Goal: Check status: Check status

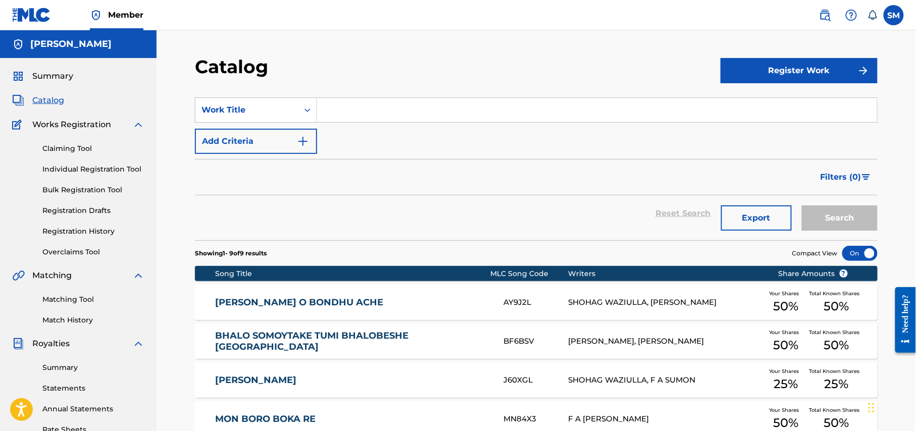
click at [85, 231] on link "Registration History" at bounding box center [93, 231] width 102 height 11
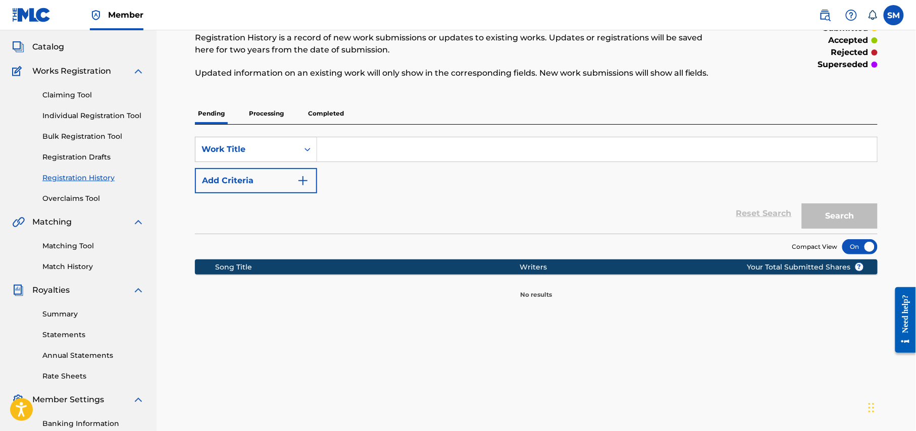
scroll to position [134, 0]
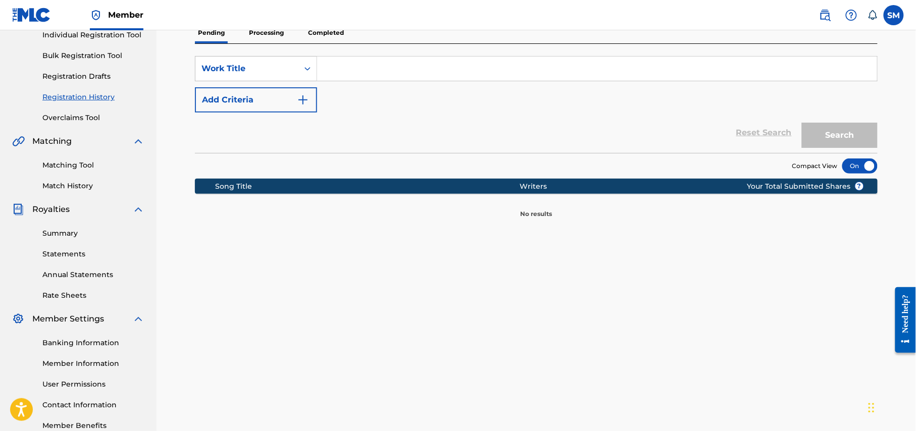
click at [270, 35] on p "Processing" at bounding box center [266, 32] width 41 height 21
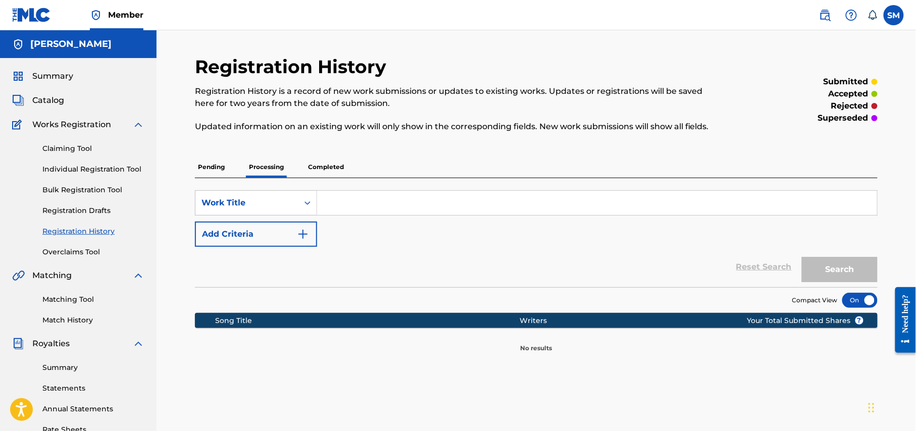
click at [320, 164] on p "Completed" at bounding box center [326, 167] width 42 height 21
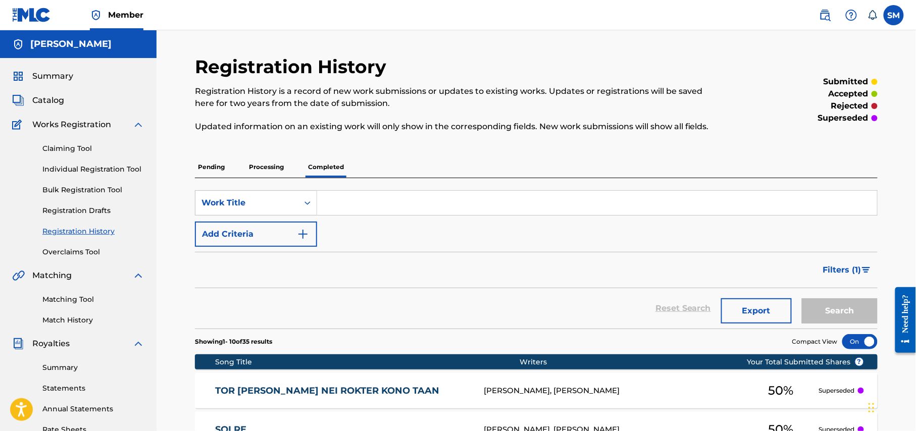
click at [262, 165] on p "Processing" at bounding box center [266, 167] width 41 height 21
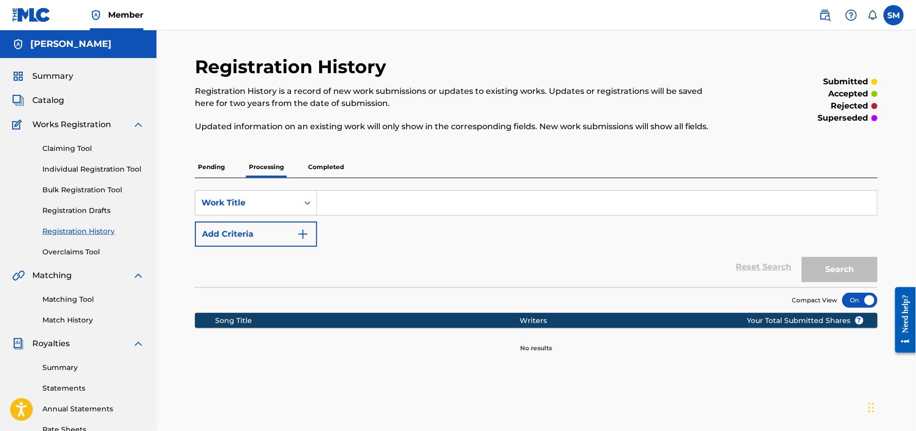
click at [210, 166] on p "Pending" at bounding box center [211, 167] width 33 height 21
click at [270, 174] on p "Processing" at bounding box center [266, 167] width 41 height 21
click at [330, 167] on p "Completed" at bounding box center [326, 167] width 42 height 21
